Goal: Ask a question

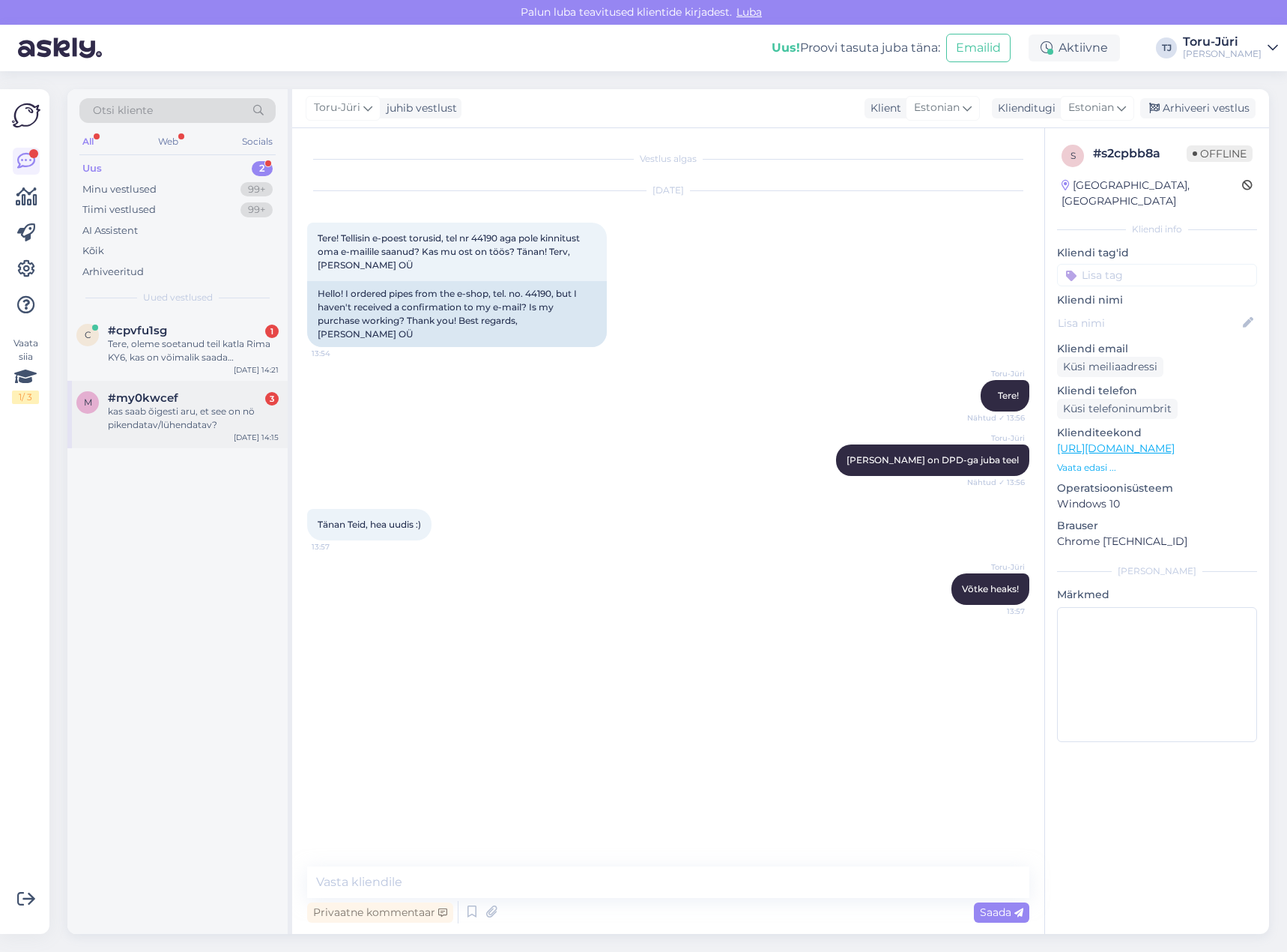
click at [175, 408] on div "kas saab õigesti aru, et see on nö pikendatav/lühendatav?" at bounding box center [194, 418] width 171 height 27
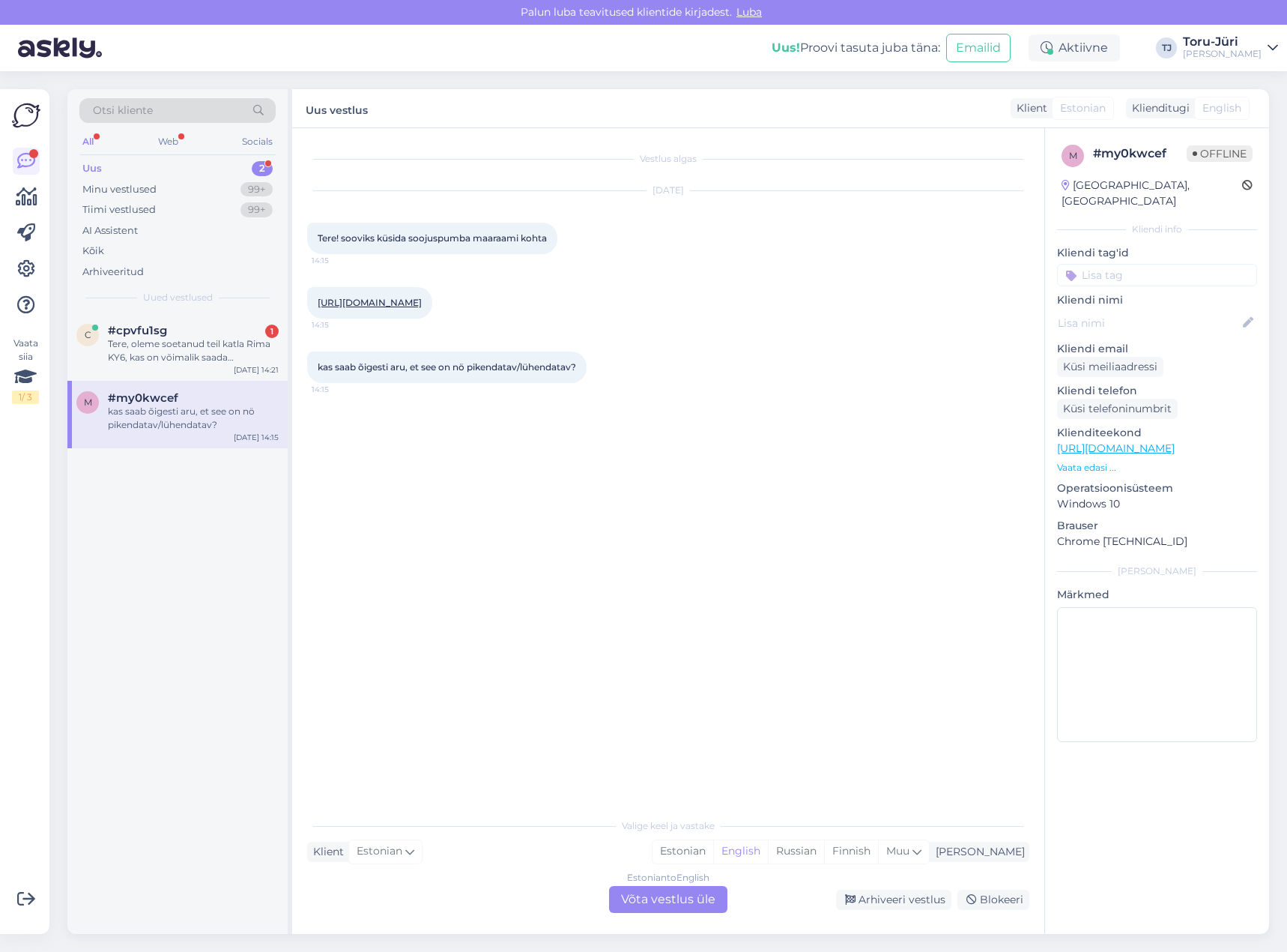
click at [626, 517] on div "Vestlus algas [DATE] Tere! sooviks küsida soojuspumba maaraami kohta 14:15 [URL…" at bounding box center [675, 470] width 735 height 654
click at [421, 304] on link "[URL][DOMAIN_NAME]" at bounding box center [369, 302] width 104 height 11
click at [654, 900] on div "Estonian to English Võta vestlus üle" at bounding box center [668, 899] width 119 height 27
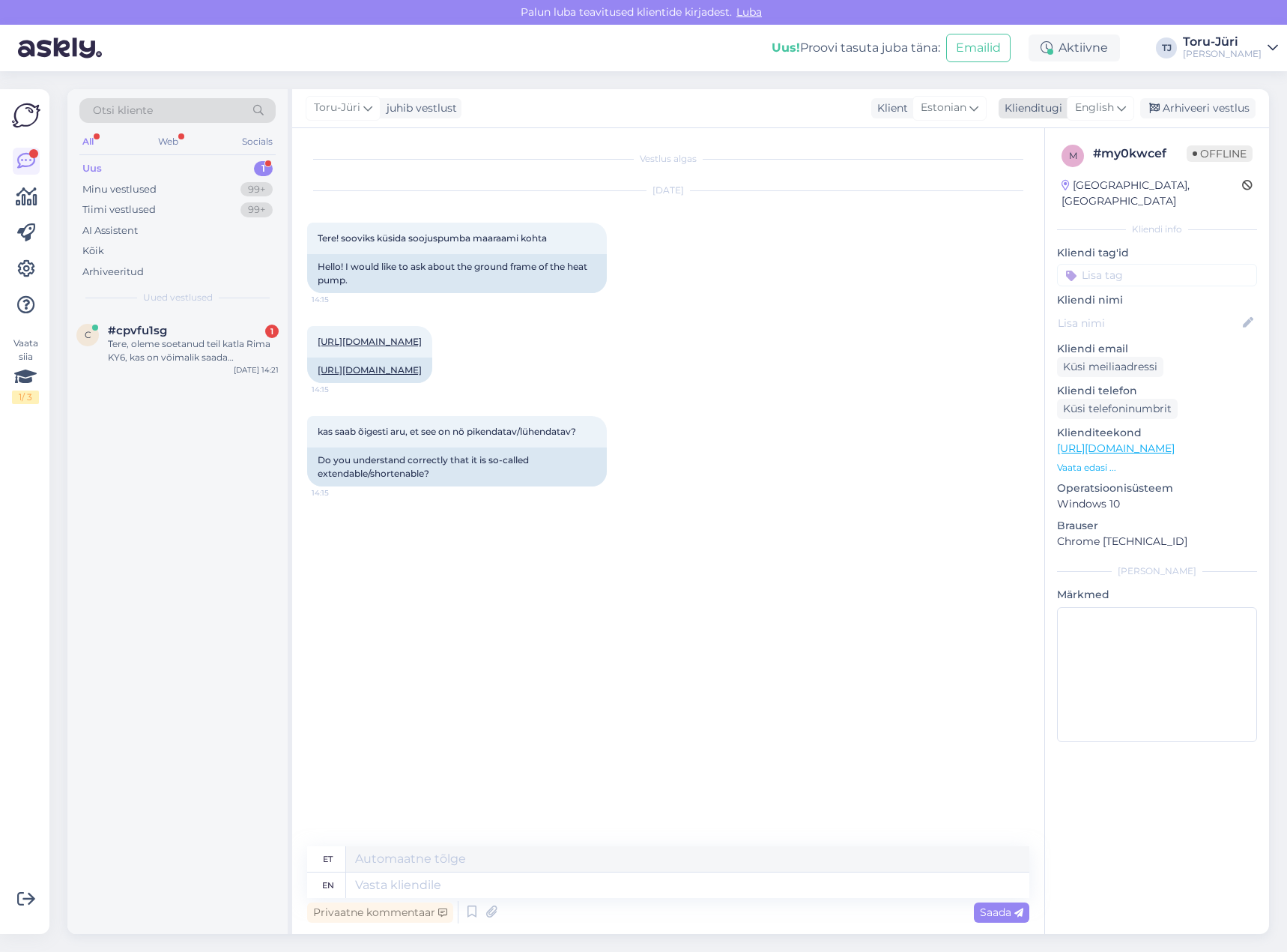
click at [1095, 104] on span "English" at bounding box center [1094, 107] width 39 height 17
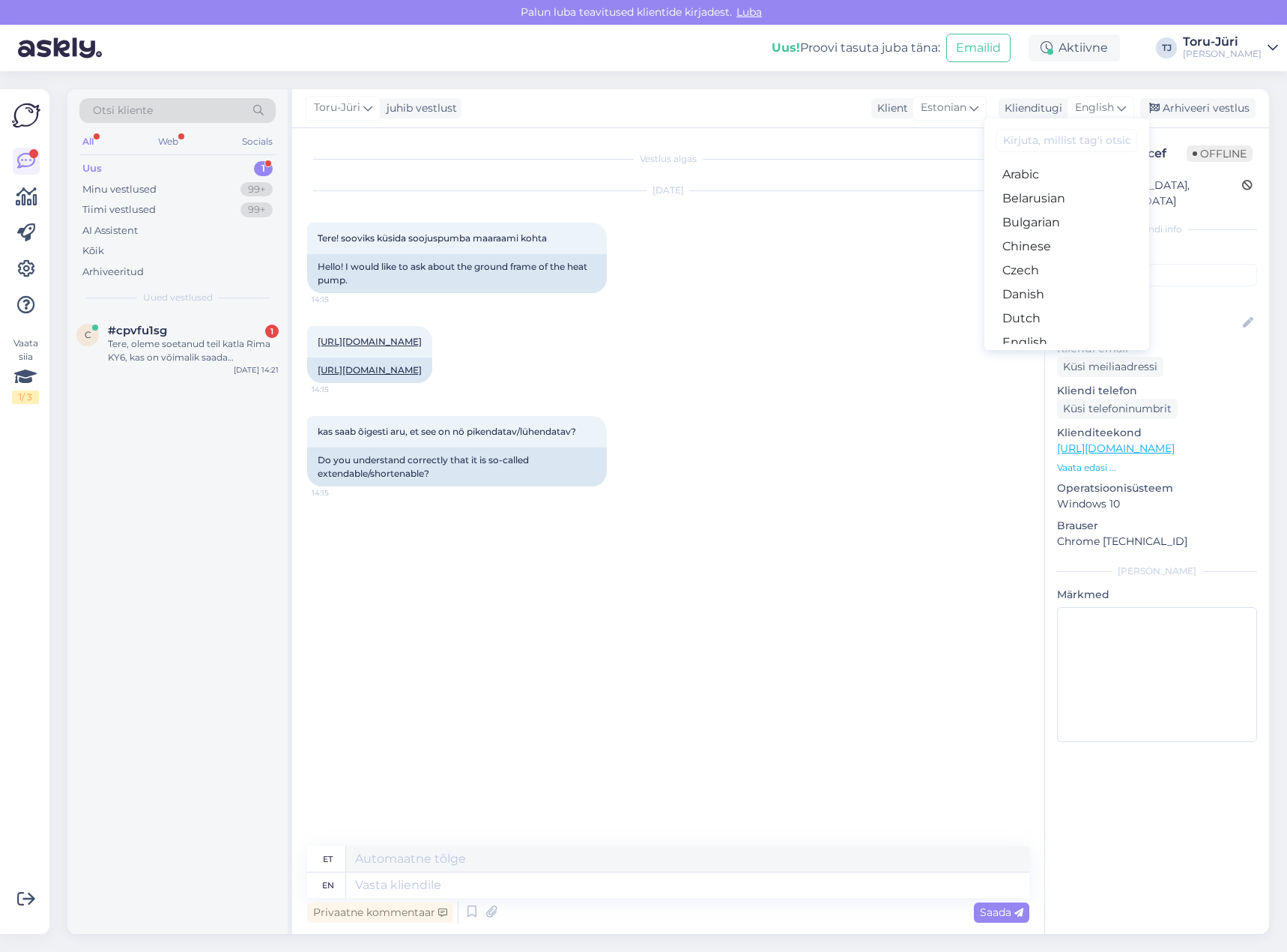
drag, startPoint x: 1051, startPoint y: 219, endPoint x: 1042, endPoint y: 223, distance: 9.8
click at [1051, 355] on link "Estonian" at bounding box center [1066, 366] width 165 height 24
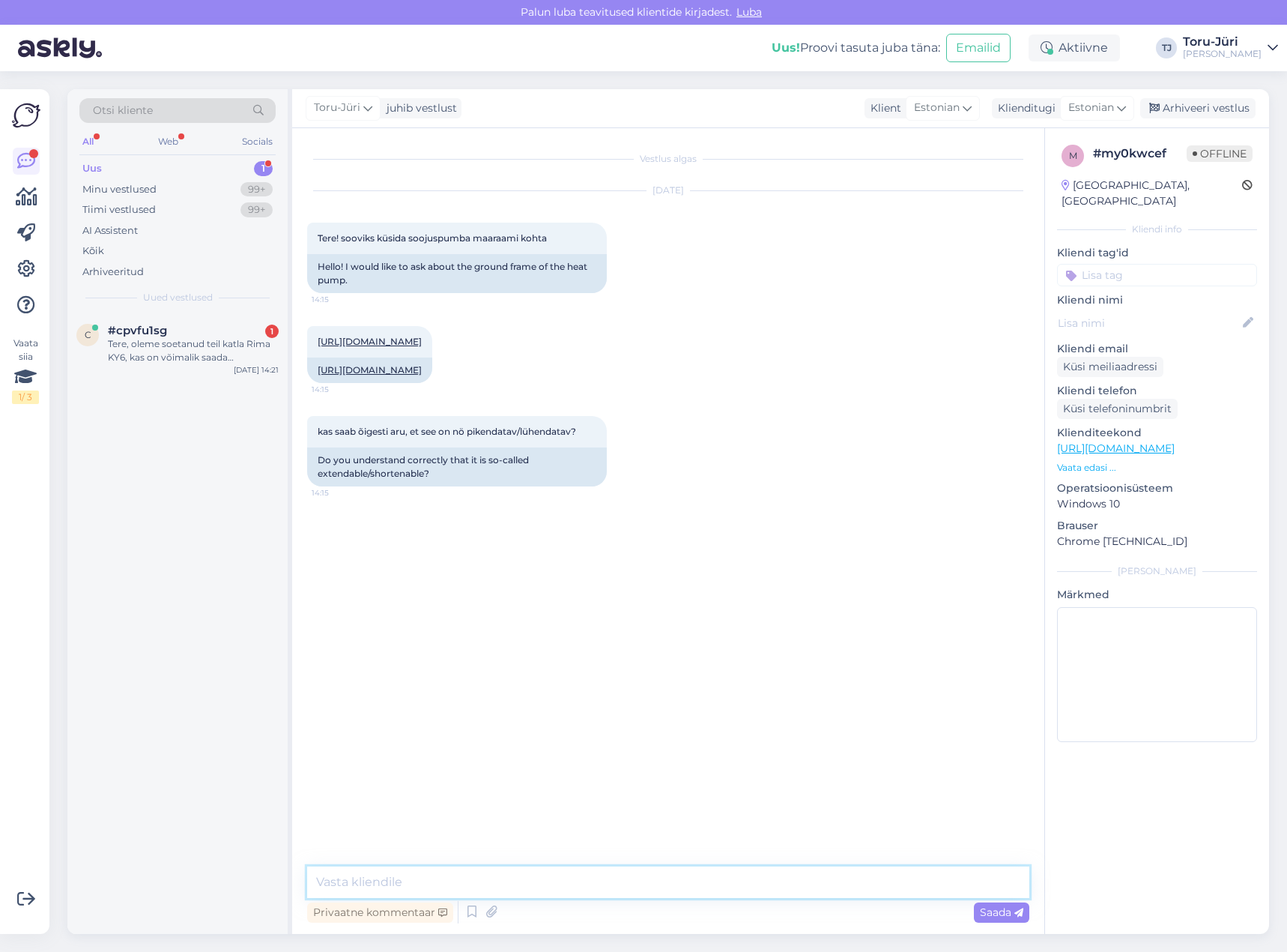
click at [477, 872] on textarea at bounding box center [668, 882] width 722 height 32
type textarea "Tere!"
paste textarea "60-840"
click at [544, 879] on textarea "Kõrgus on 500mm laiuse vahemik on 60-840" at bounding box center [668, 882] width 722 height 32
click at [642, 876] on textarea "Kõrgus on 500mm laiuse vahemik on 460-840" at bounding box center [668, 882] width 722 height 32
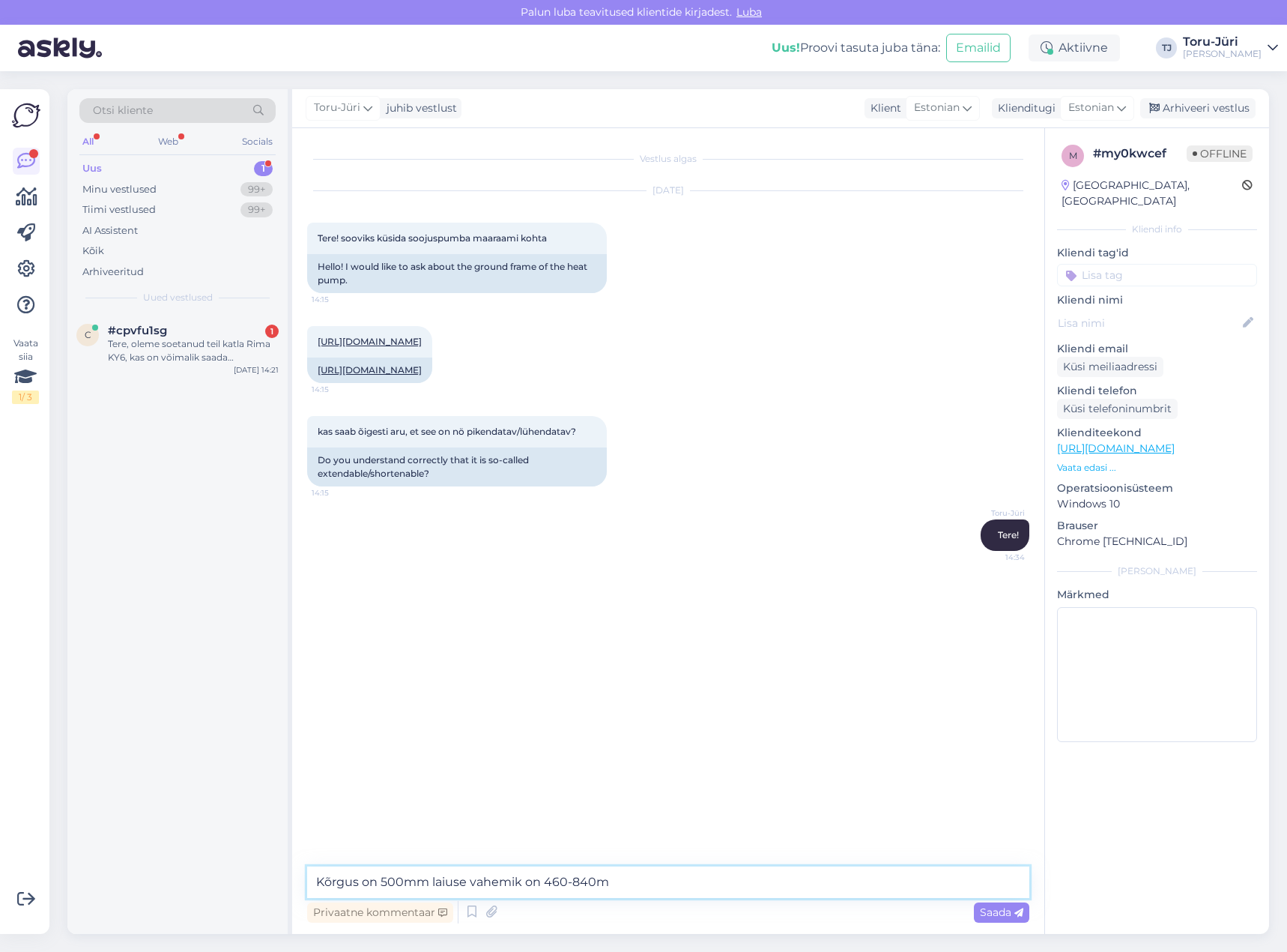
type textarea "Kõrgus on 500mm laiuse vahemik on 460-840mm"
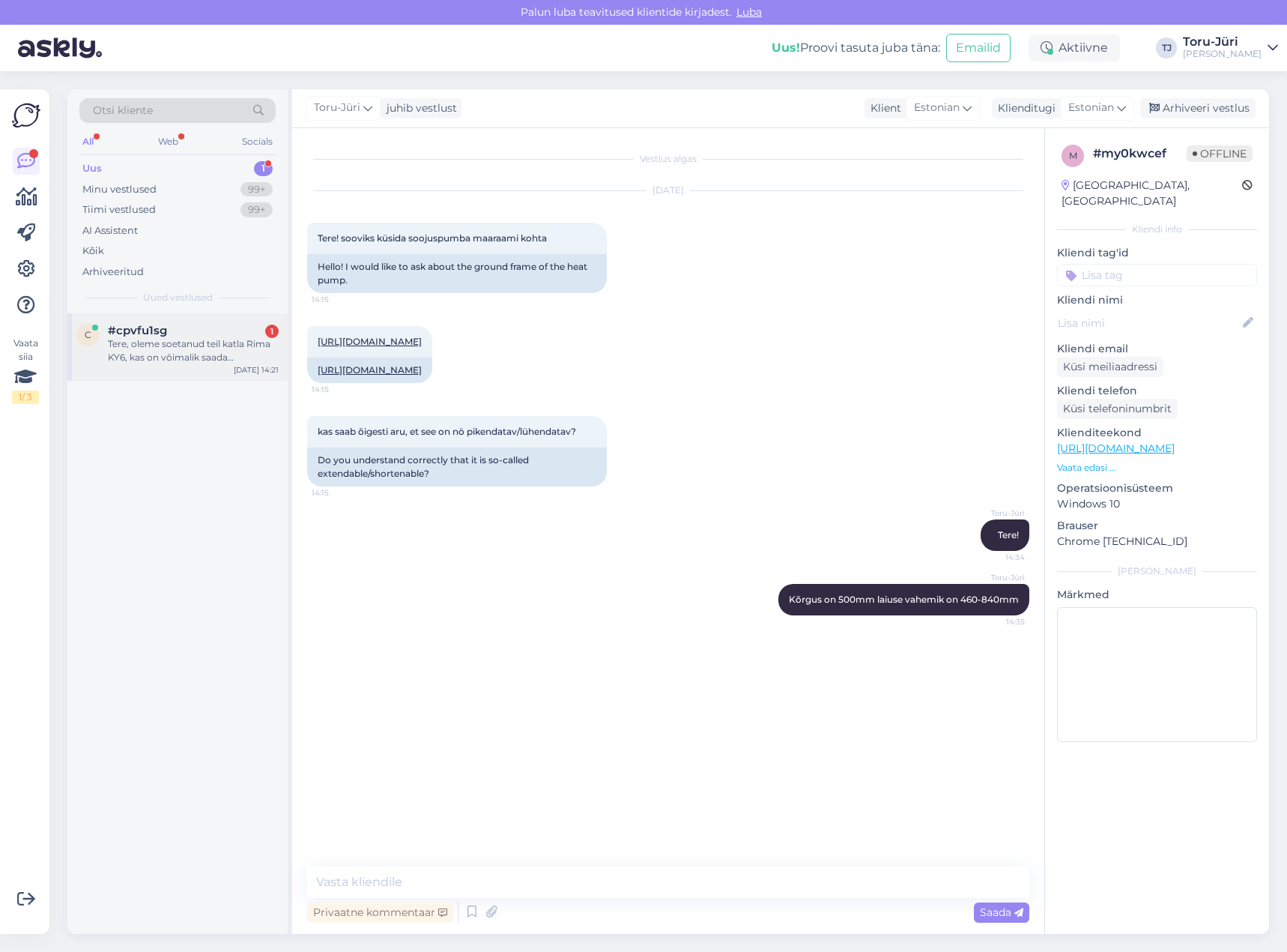
click at [201, 357] on div "Tere, oleme soetanud teil katla Rima KY6, kas on võimalik saada eestikeelset in…" at bounding box center [194, 350] width 171 height 27
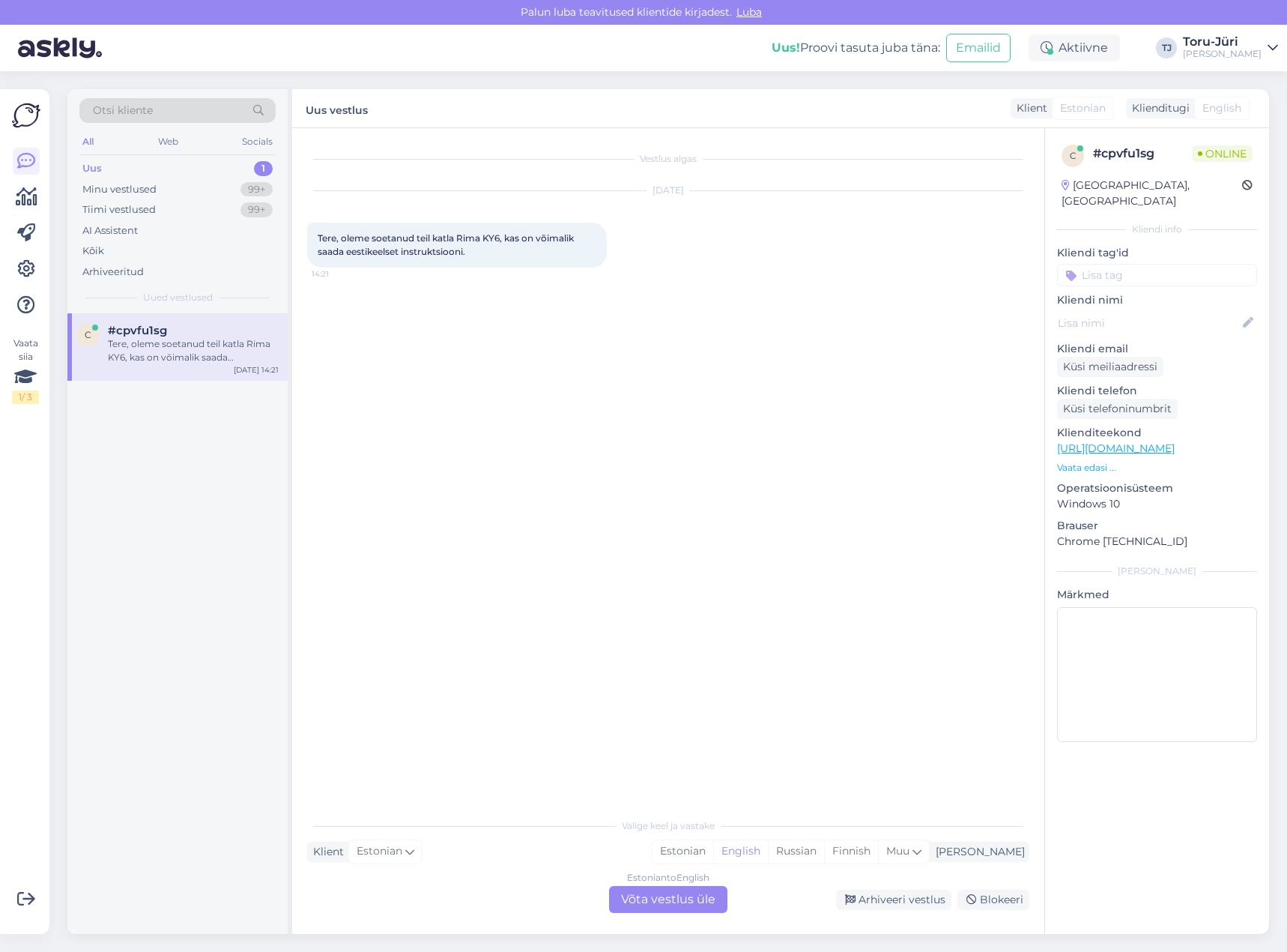
click at [691, 891] on div "Estonian to English Võta vestlus üle" at bounding box center [668, 899] width 119 height 27
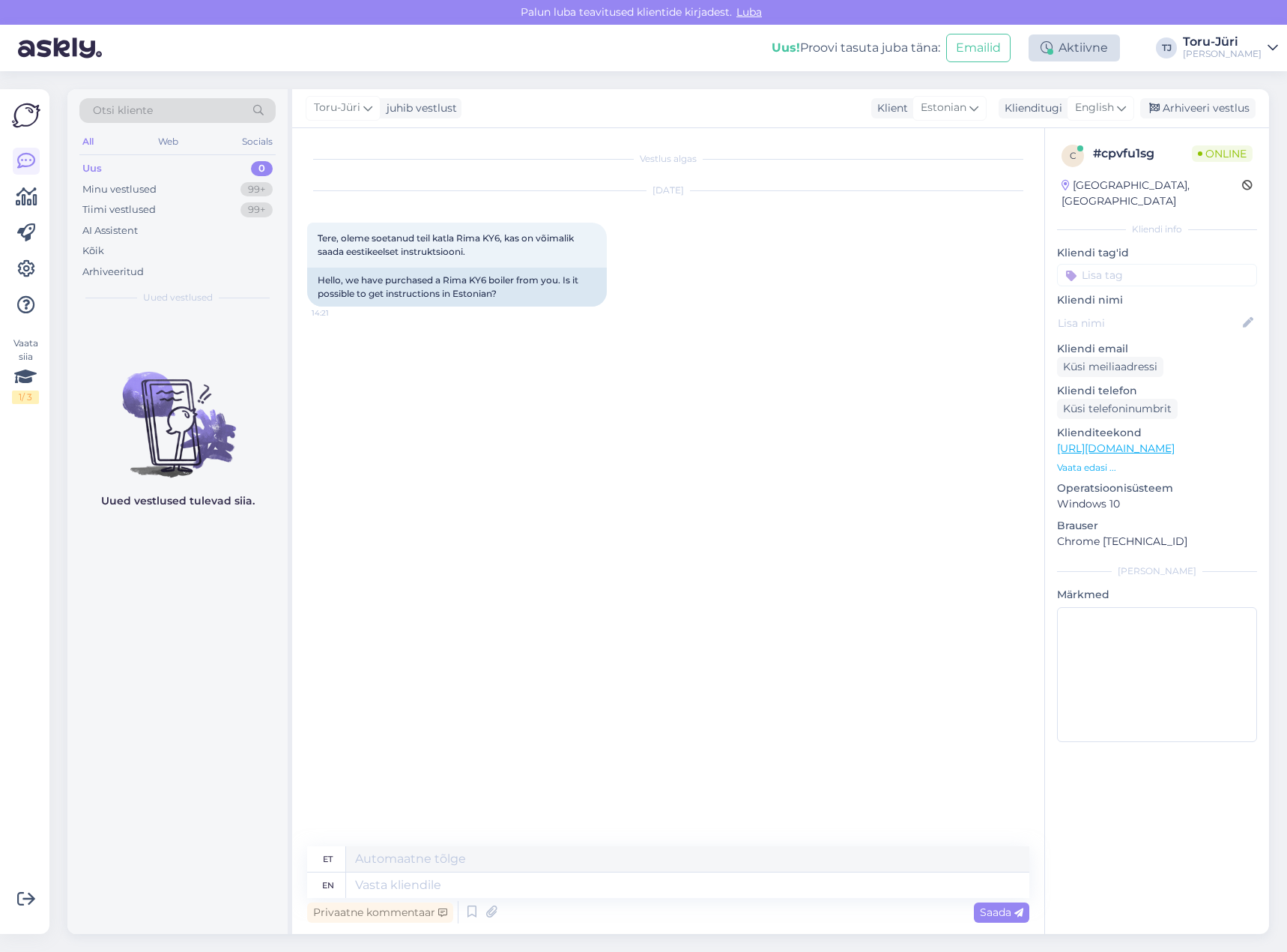
click at [1119, 44] on div "Aktiivne" at bounding box center [1074, 48] width 91 height 27
click at [911, 363] on div "Vestlus algas [DATE] Tere, oleme soetanud teil katla Rima KY6, kas on võimalik …" at bounding box center [675, 487] width 735 height 689
click at [1110, 115] on span "English" at bounding box center [1094, 107] width 39 height 17
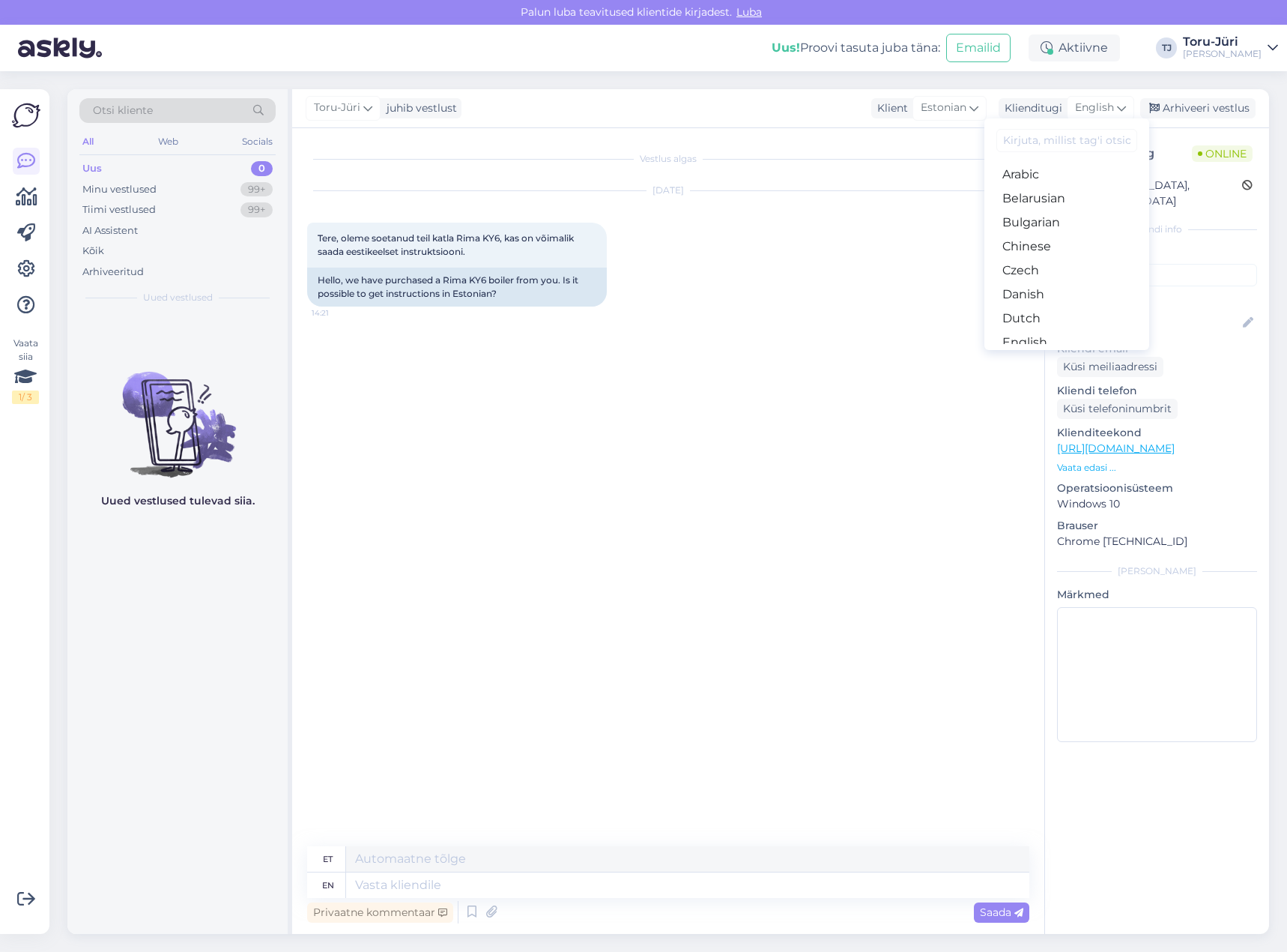
click at [1065, 355] on link "Estonian" at bounding box center [1066, 366] width 165 height 24
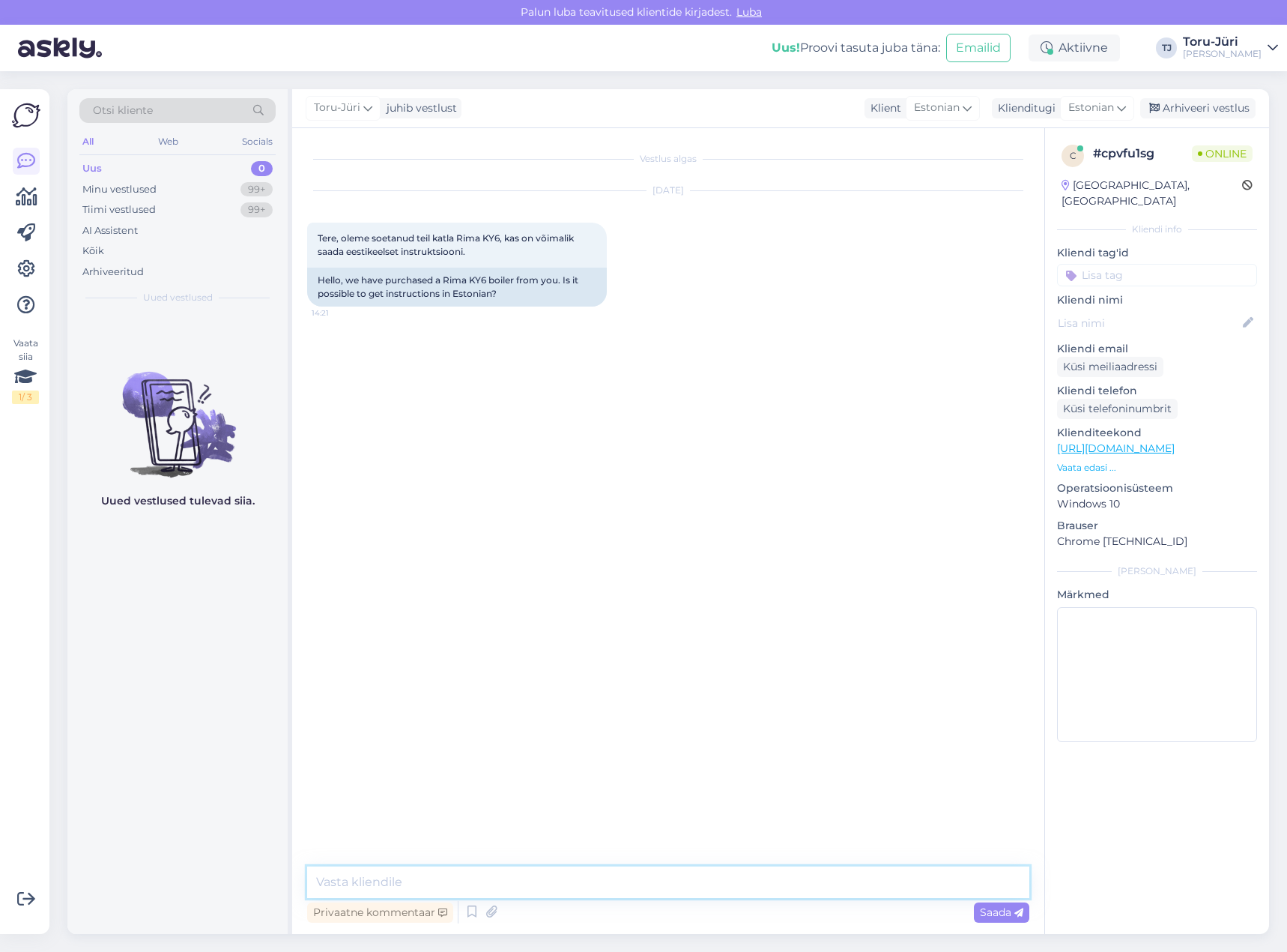
click at [567, 873] on textarea at bounding box center [668, 882] width 722 height 32
type textarea "Tere!"
click at [730, 612] on div "Vestlus algas [DATE] Tere, oleme soetanud teil katla Rima KY6, kas on võimalik …" at bounding box center [675, 498] width 735 height 709
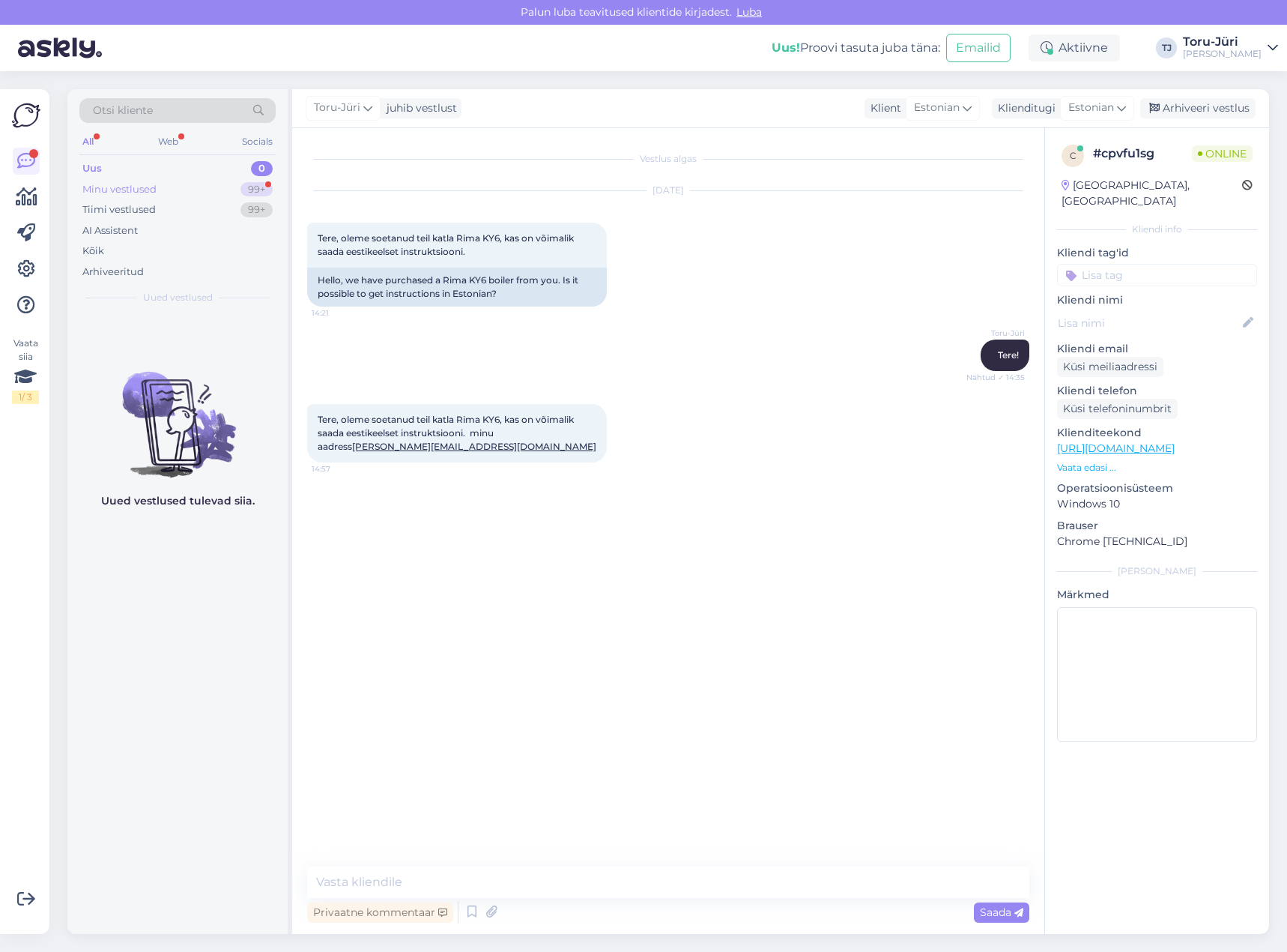
click at [184, 182] on div "Minu vestlused 99+" at bounding box center [177, 190] width 196 height 21
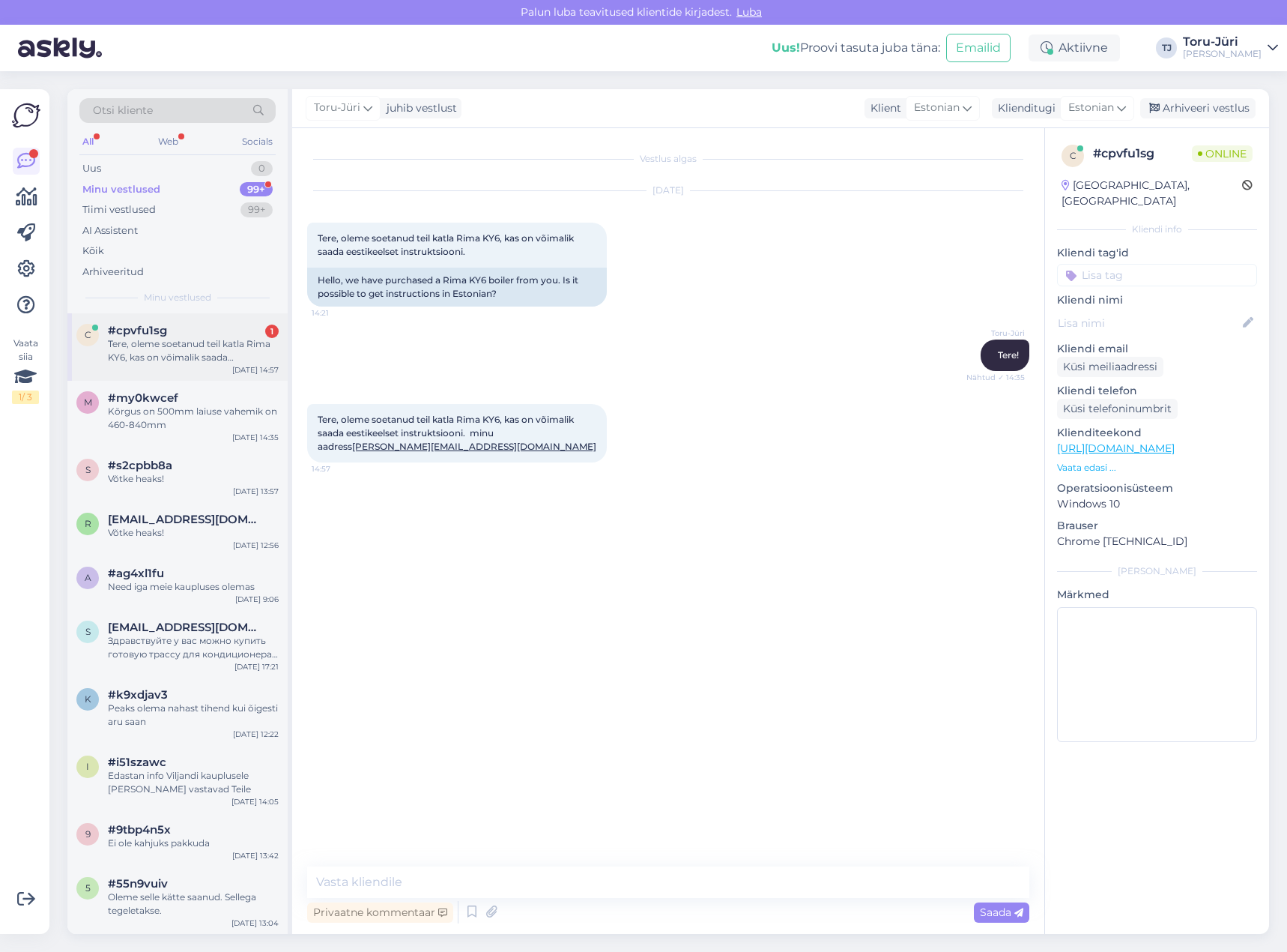
click at [164, 355] on div "Tere, oleme soetanud teil katla Rima KY6, kas on võimalik saada eestikeelset in…" at bounding box center [194, 350] width 171 height 27
